Goal: Complete application form

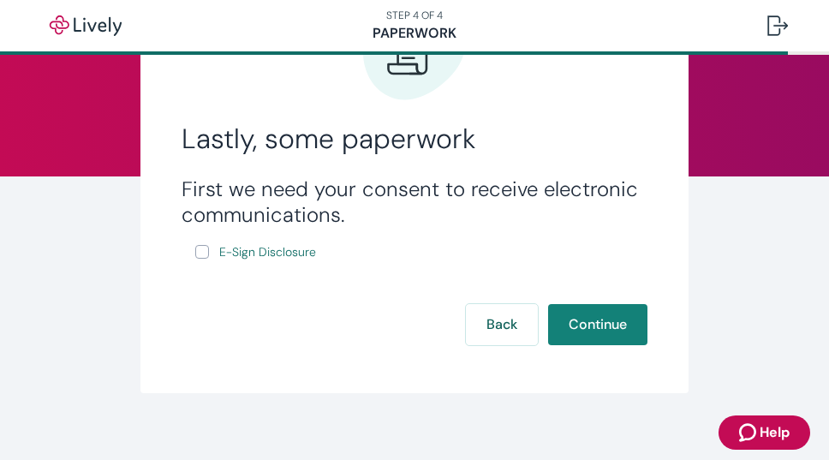
scroll to position [138, 0]
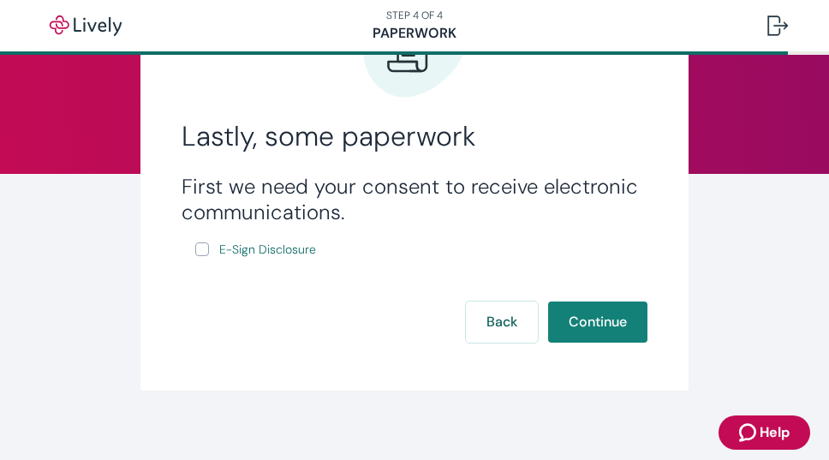
click at [206, 250] on input "E-Sign Disclosure" at bounding box center [202, 249] width 14 height 14
checkbox input "true"
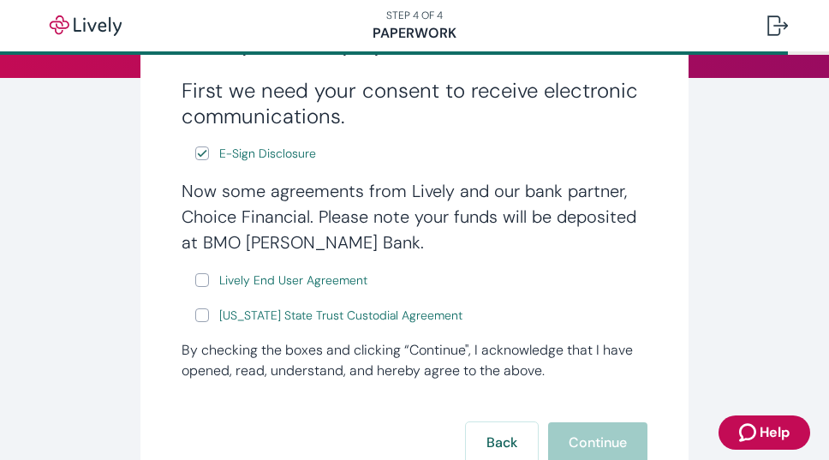
scroll to position [247, 0]
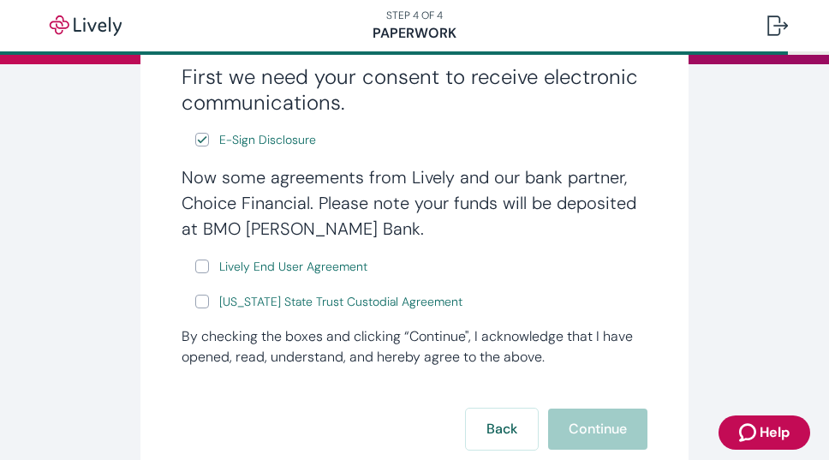
click at [206, 271] on input "Lively End User Agreement" at bounding box center [202, 266] width 14 height 14
checkbox input "true"
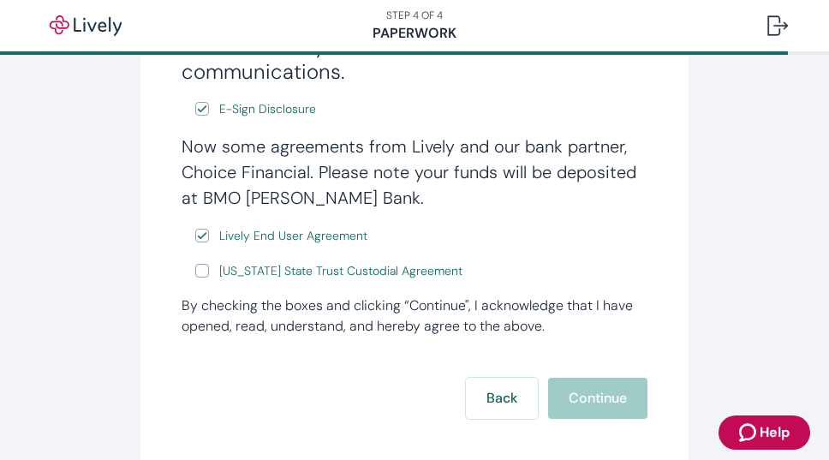
scroll to position [285, 0]
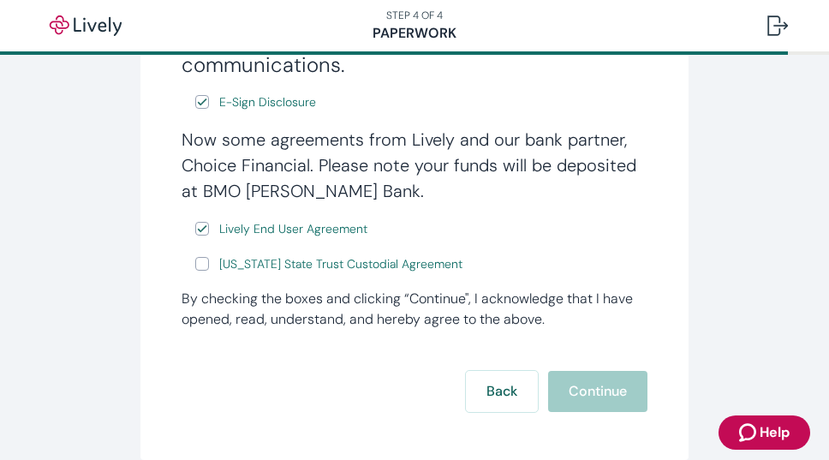
click at [205, 269] on input "[US_STATE] State Trust Custodial Agreement" at bounding box center [202, 264] width 14 height 14
checkbox input "true"
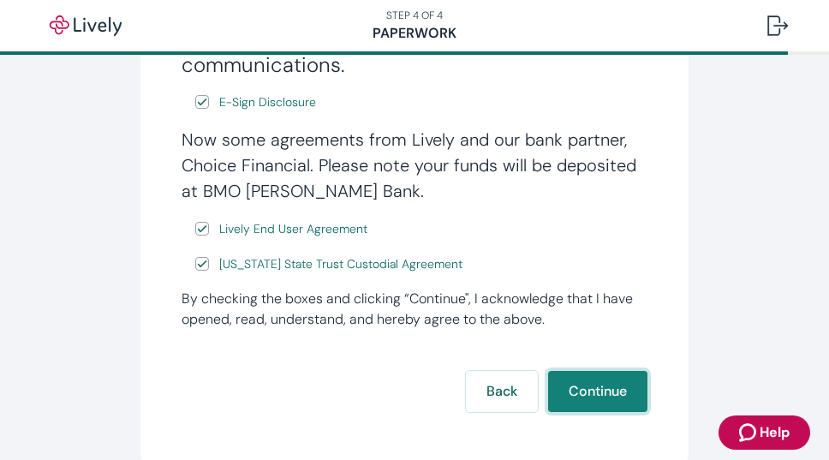
click at [573, 385] on button "Continue" at bounding box center [597, 391] width 99 height 41
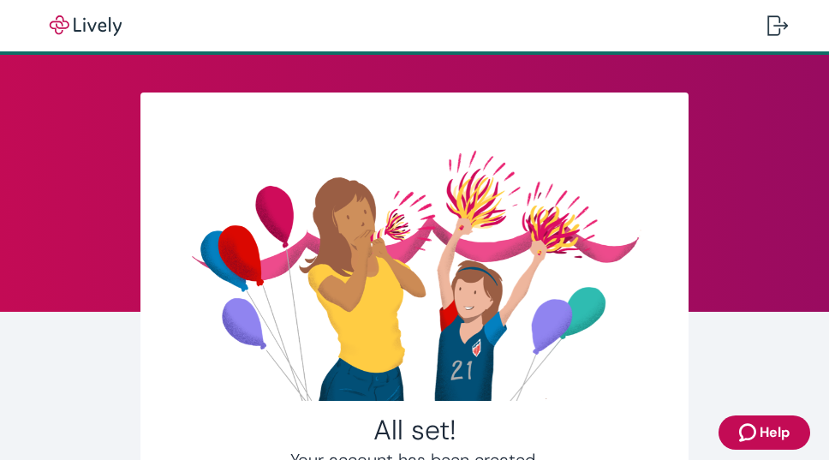
scroll to position [218, 0]
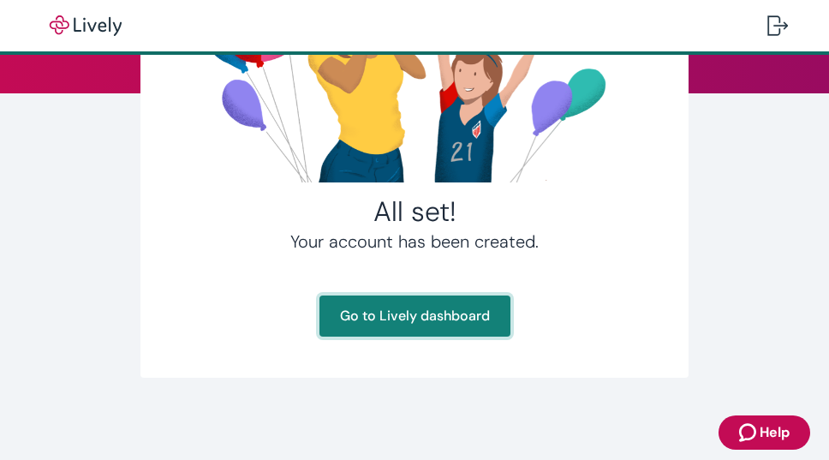
click at [408, 316] on link "Go to Lively dashboard" at bounding box center [414, 315] width 191 height 41
